Goal: Find specific page/section: Find specific page/section

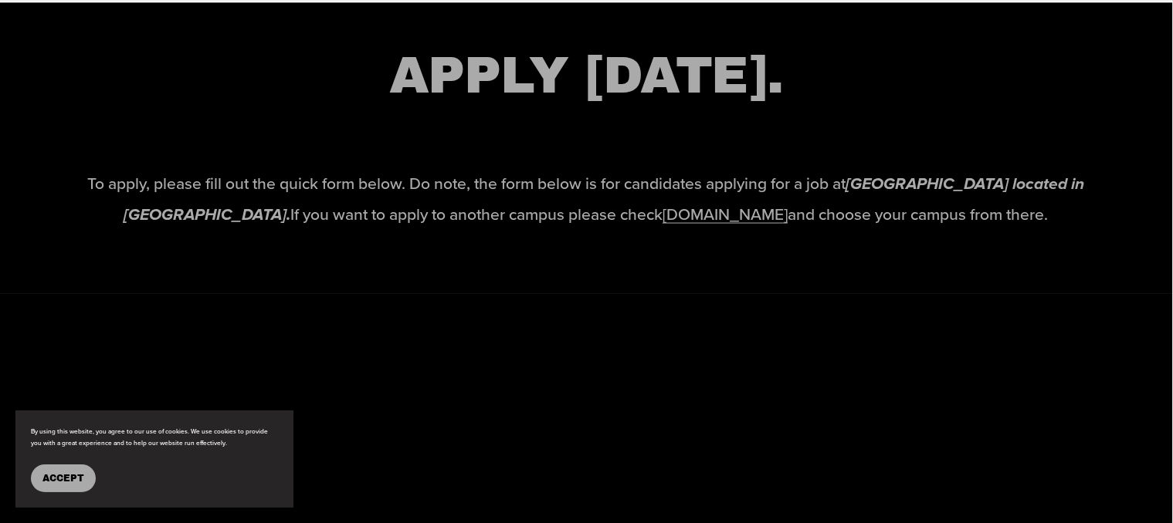
scroll to position [2383, 1]
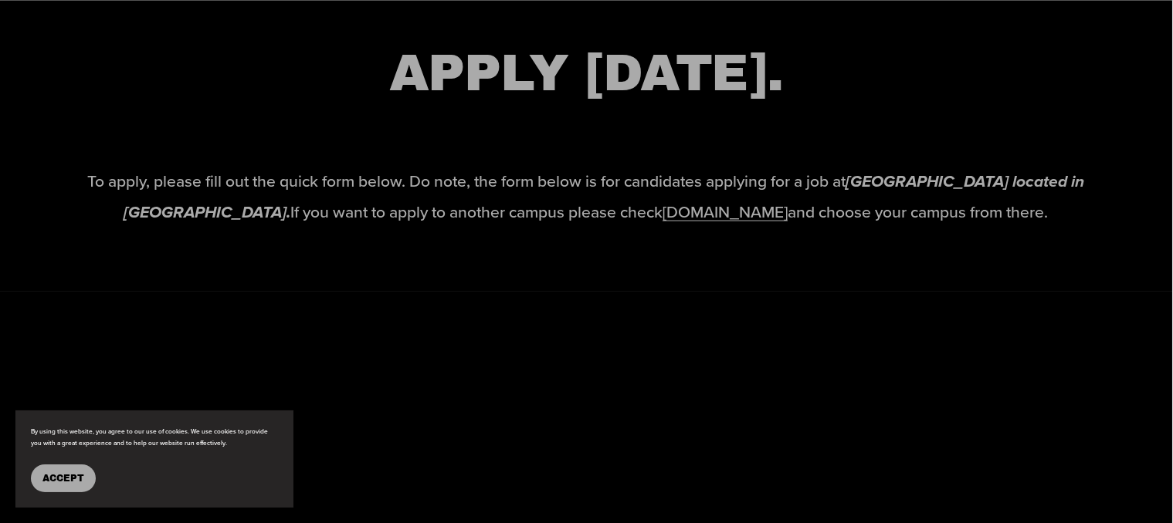
click at [418, 252] on div "To apply, please fill out the quick form below. Do note, the form below is for …" at bounding box center [585, 209] width 1079 height 86
click at [754, 223] on link "[DOMAIN_NAME]" at bounding box center [725, 211] width 125 height 23
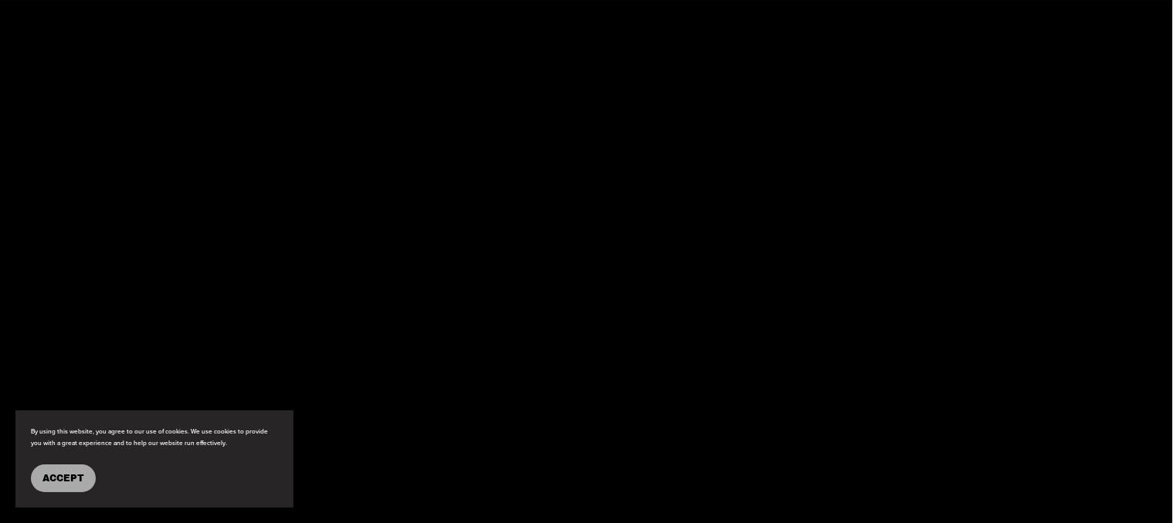
scroll to position [2922, 1]
click at [760, 283] on div at bounding box center [585, 345] width 1079 height 1106
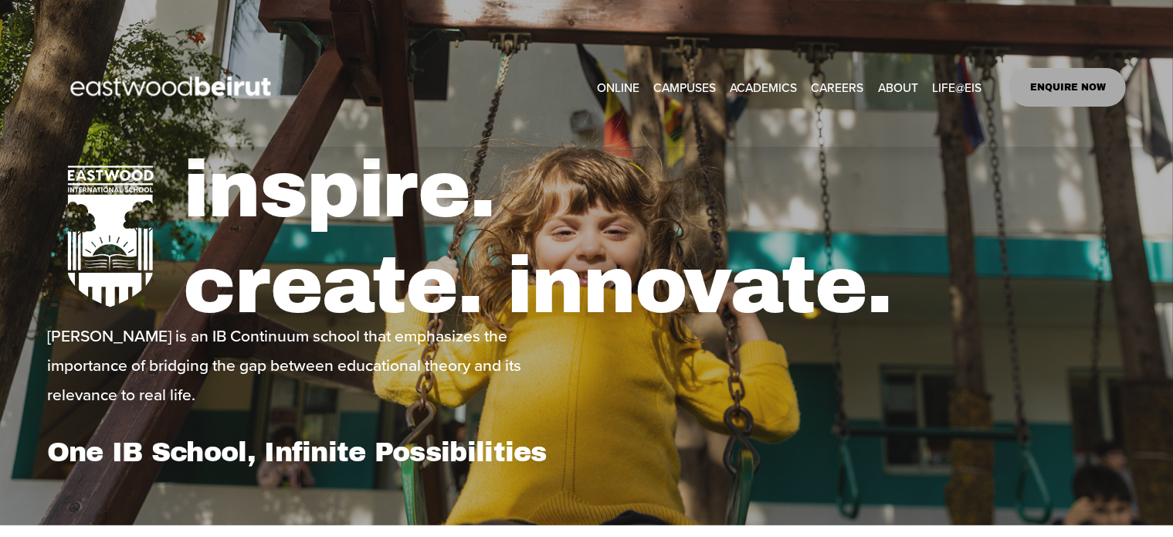
scroll to position [43, 0]
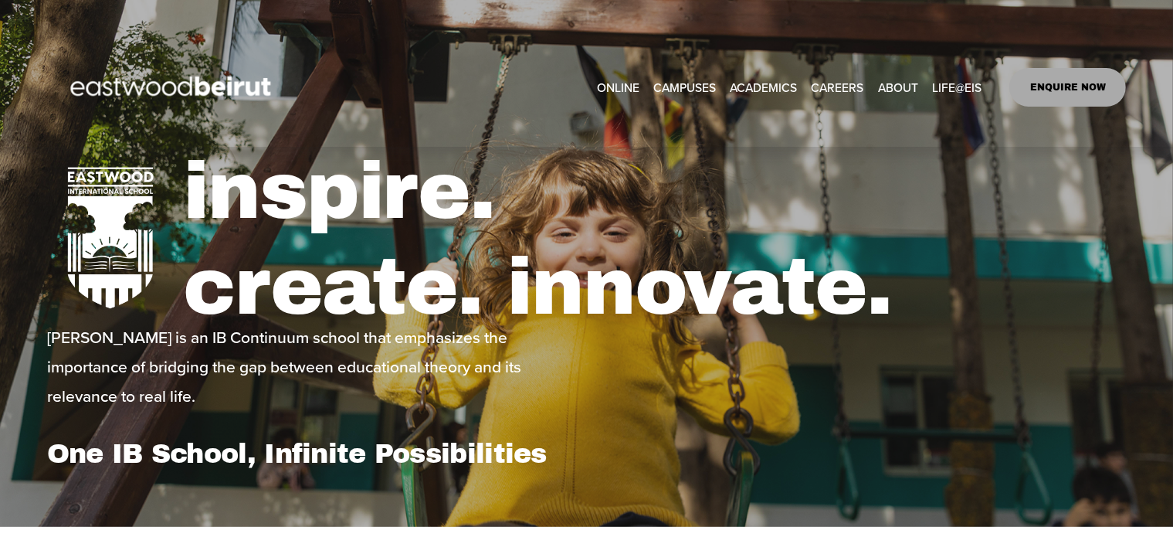
click at [837, 89] on link "CAREERS" at bounding box center [837, 87] width 53 height 24
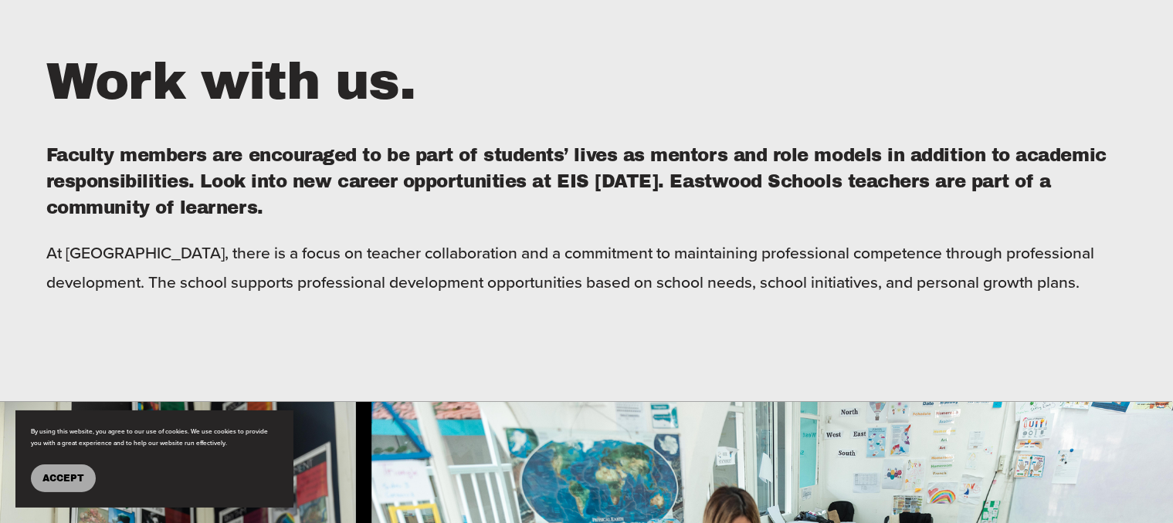
scroll to position [564, 1]
